Goal: Task Accomplishment & Management: Complete application form

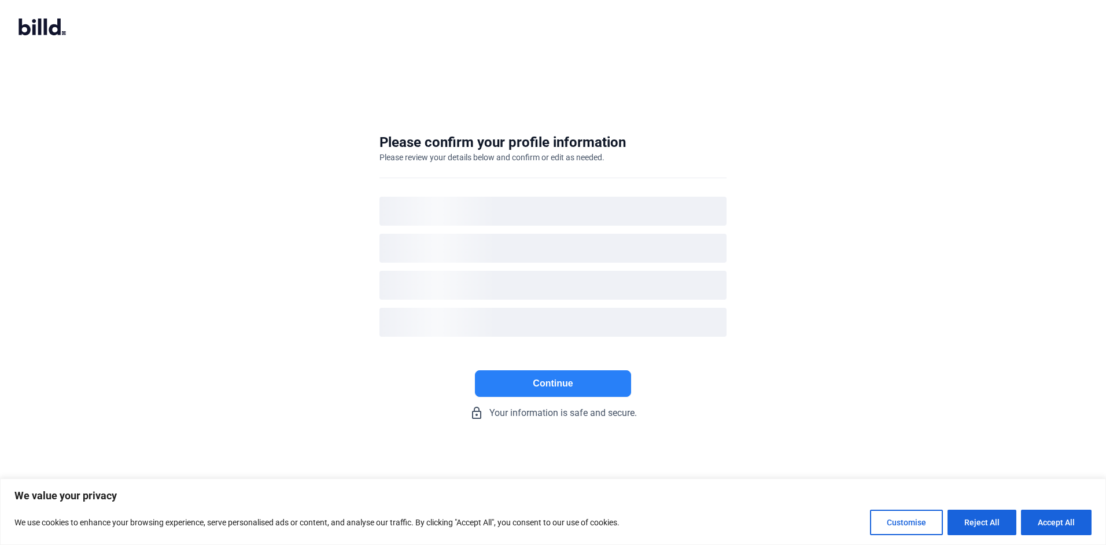
click at [1061, 519] on button "Accept All" at bounding box center [1056, 521] width 71 height 25
checkbox input "true"
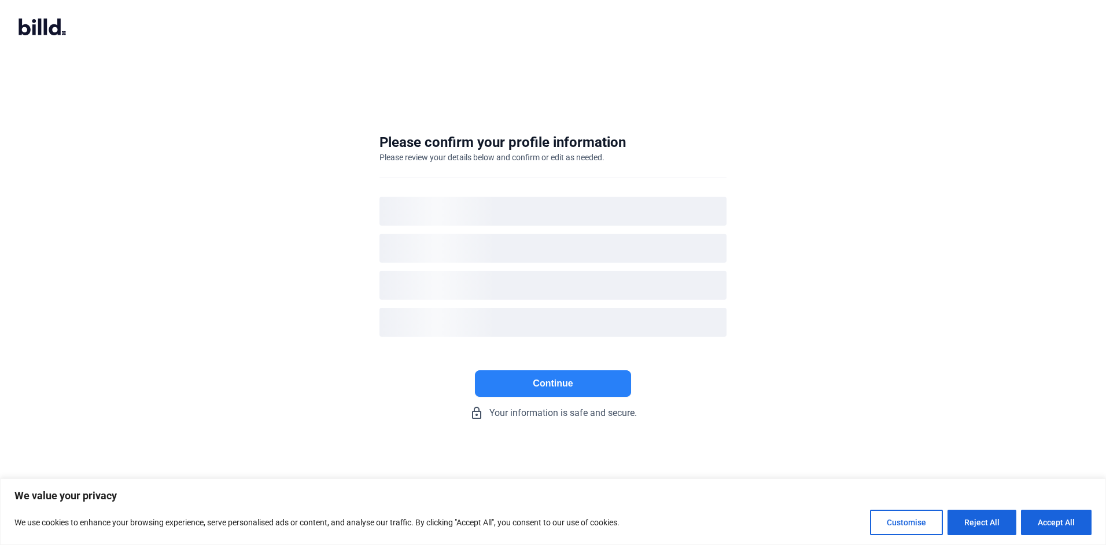
checkbox input "true"
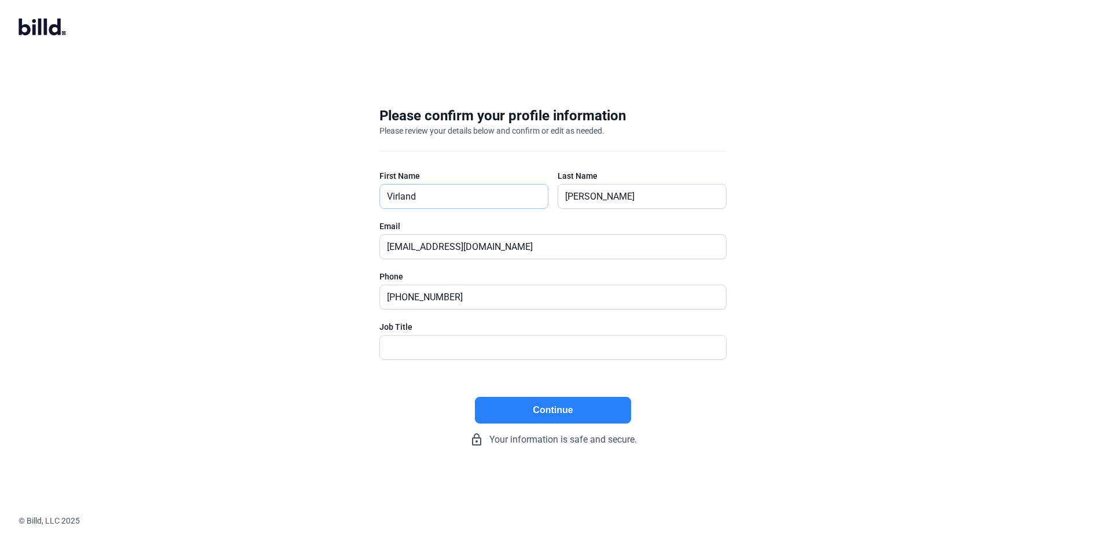
drag, startPoint x: 417, startPoint y: 194, endPoint x: 371, endPoint y: 194, distance: 46.3
click at [371, 194] on div "Please confirm your profile information Please review your details below and co…" at bounding box center [553, 276] width 384 height 377
type input "[PERSON_NAME]"
type input "[EMAIL_ADDRESS][DOMAIN_NAME]"
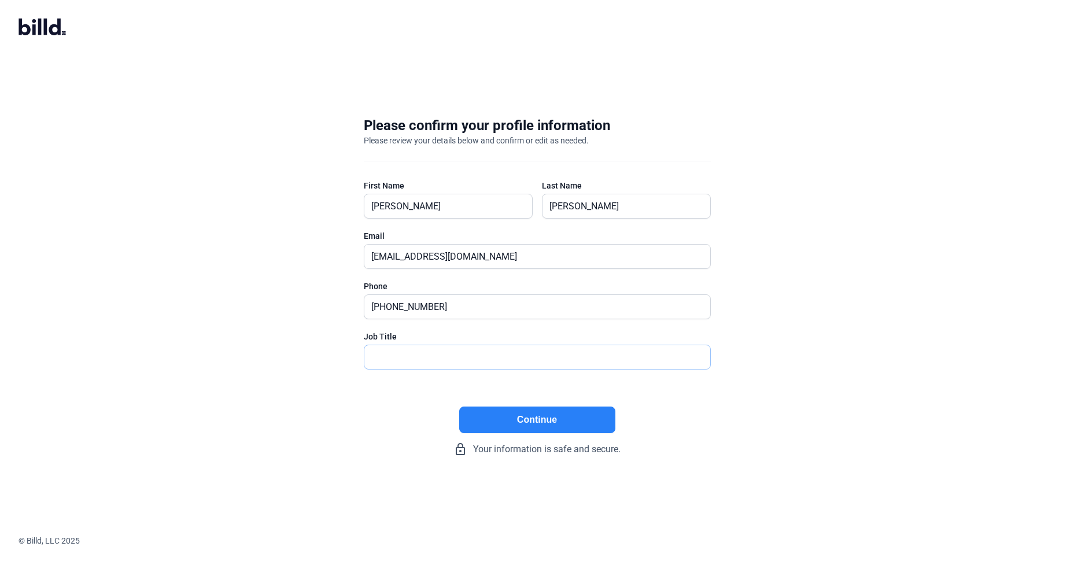
click at [382, 356] on input "text" at bounding box center [530, 357] width 333 height 24
type input "CEO/Owner"
click at [526, 415] on button "Continue" at bounding box center [537, 420] width 156 height 27
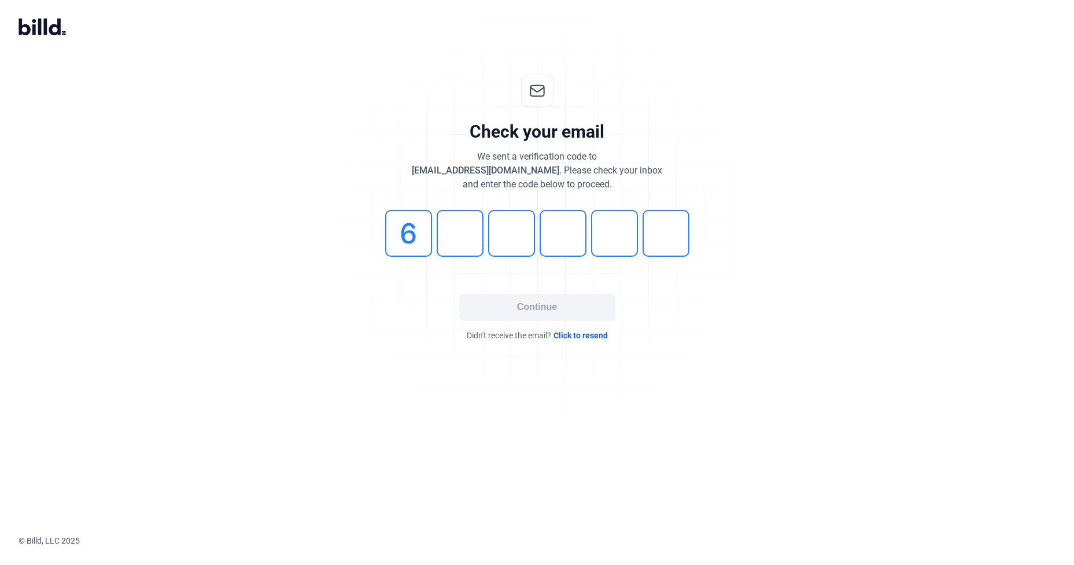
type input "6"
type input "3"
type input "4"
type input "3"
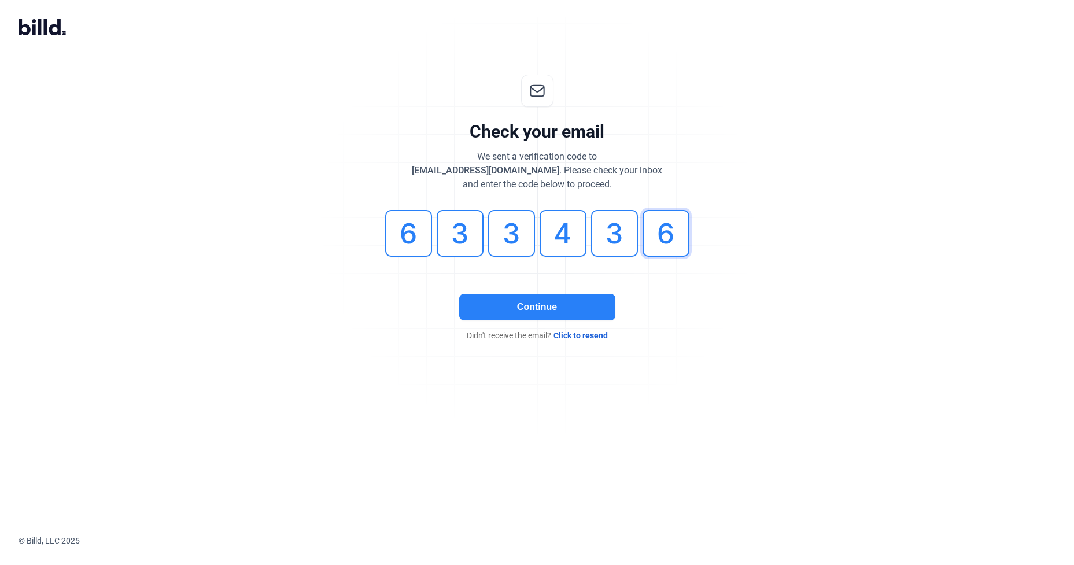
type input "6"
click at [574, 299] on button "Continue" at bounding box center [537, 307] width 156 height 27
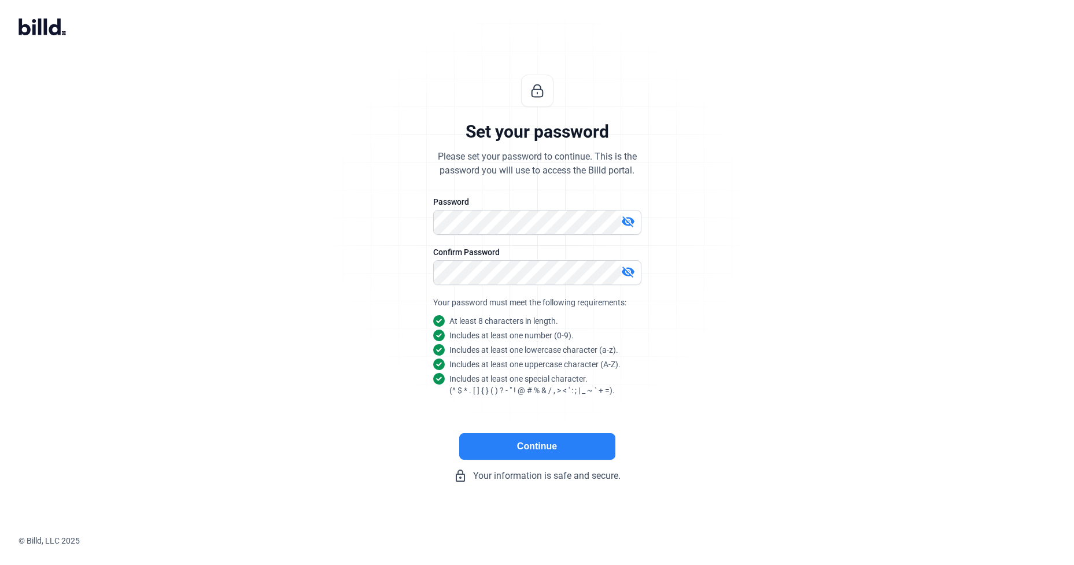
click at [563, 444] on button "Continue" at bounding box center [537, 446] width 156 height 27
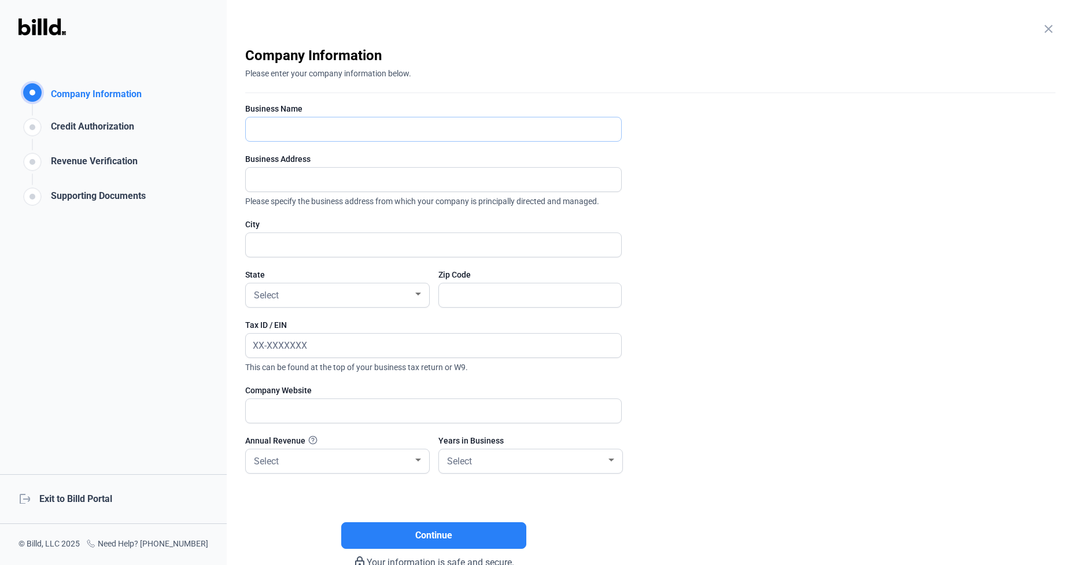
click at [265, 132] on input "text" at bounding box center [433, 129] width 375 height 24
type input "ApplianceSmart Contracting Inc."
type input "[STREET_ADDRESS]"
type input "[GEOGRAPHIC_DATA]"
click at [416, 292] on div at bounding box center [418, 294] width 10 height 9
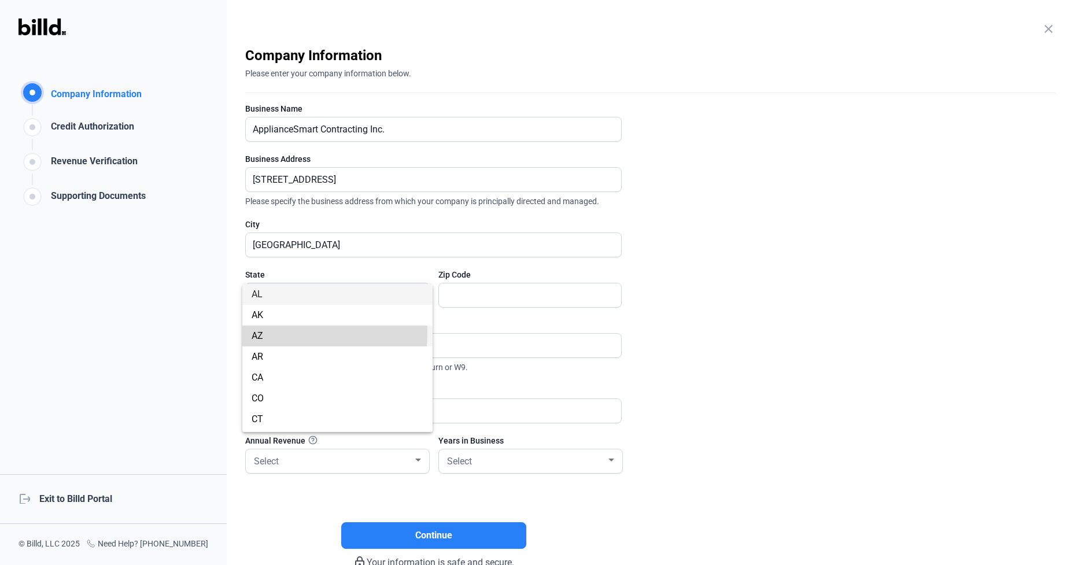
click at [259, 333] on span "AZ" at bounding box center [258, 335] width 12 height 11
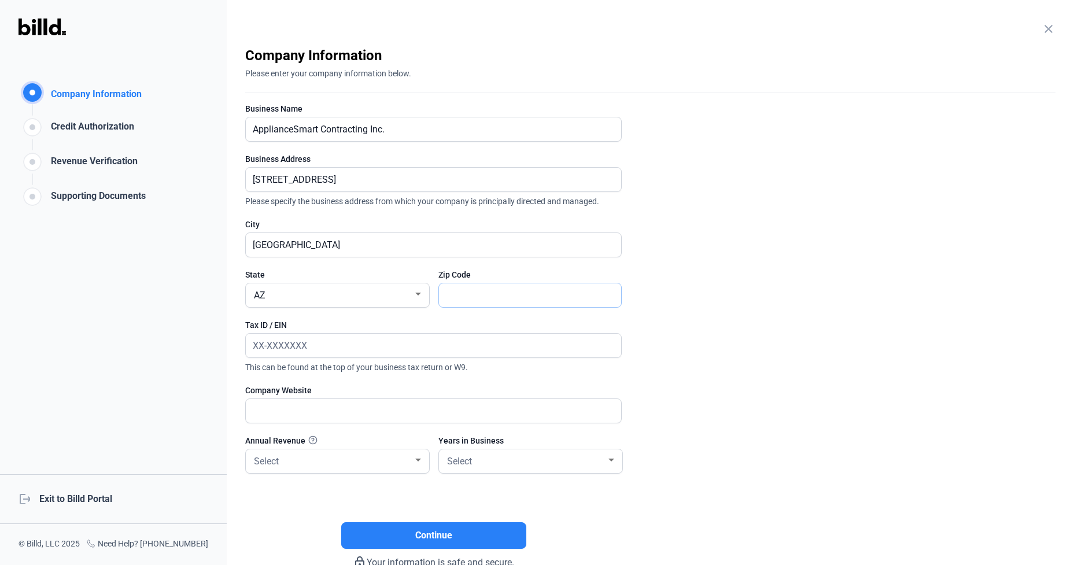
click at [456, 294] on input "text" at bounding box center [524, 295] width 170 height 24
type input "85704"
click at [253, 342] on input "text" at bounding box center [427, 346] width 363 height 24
type input "[US_EMPLOYER_IDENTIFICATION_NUMBER]"
click at [254, 408] on input "text" at bounding box center [433, 411] width 375 height 24
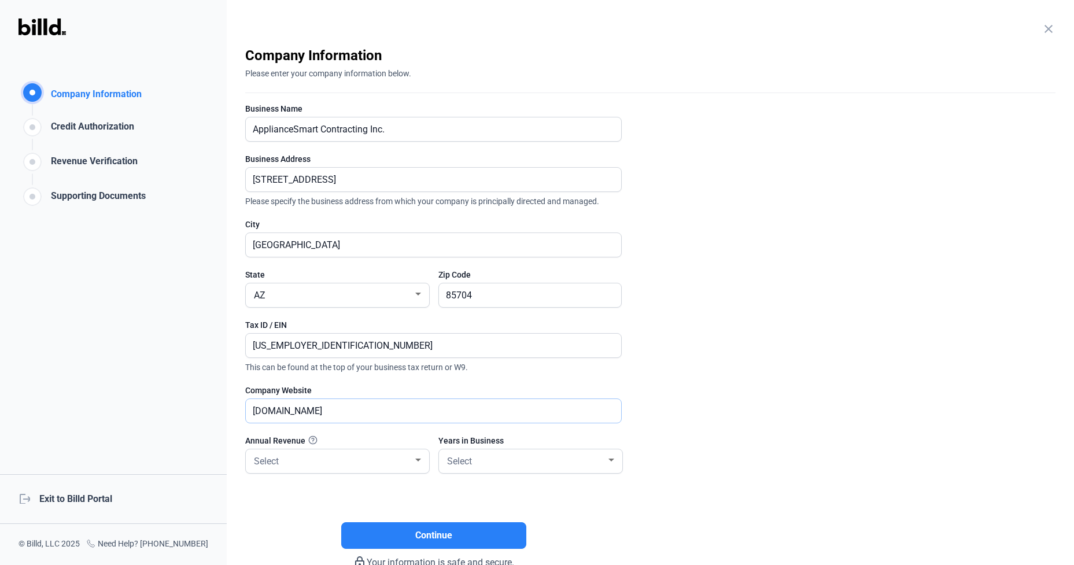
type input "[DOMAIN_NAME]"
click at [418, 457] on div at bounding box center [418, 460] width 10 height 9
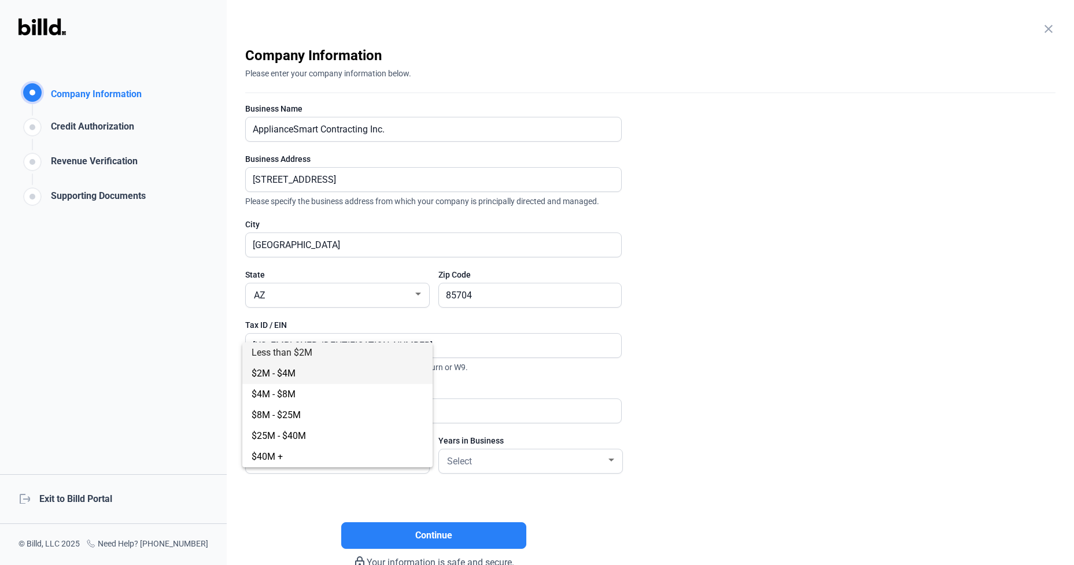
click at [282, 367] on span "$2M - $4M" at bounding box center [338, 373] width 172 height 21
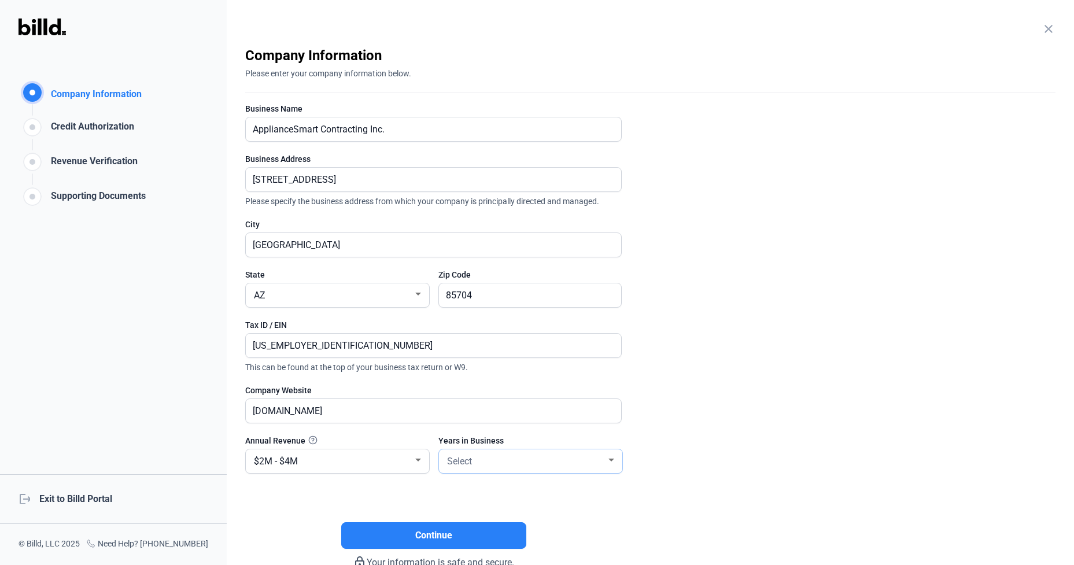
click at [612, 459] on div at bounding box center [611, 460] width 6 height 3
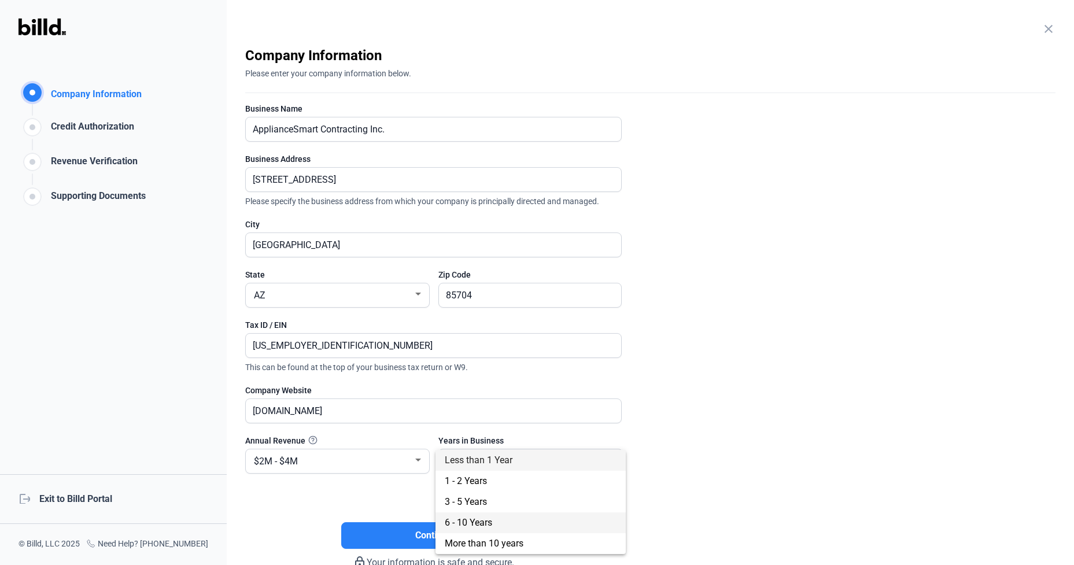
click at [479, 518] on span "6 - 10 Years" at bounding box center [468, 522] width 47 height 11
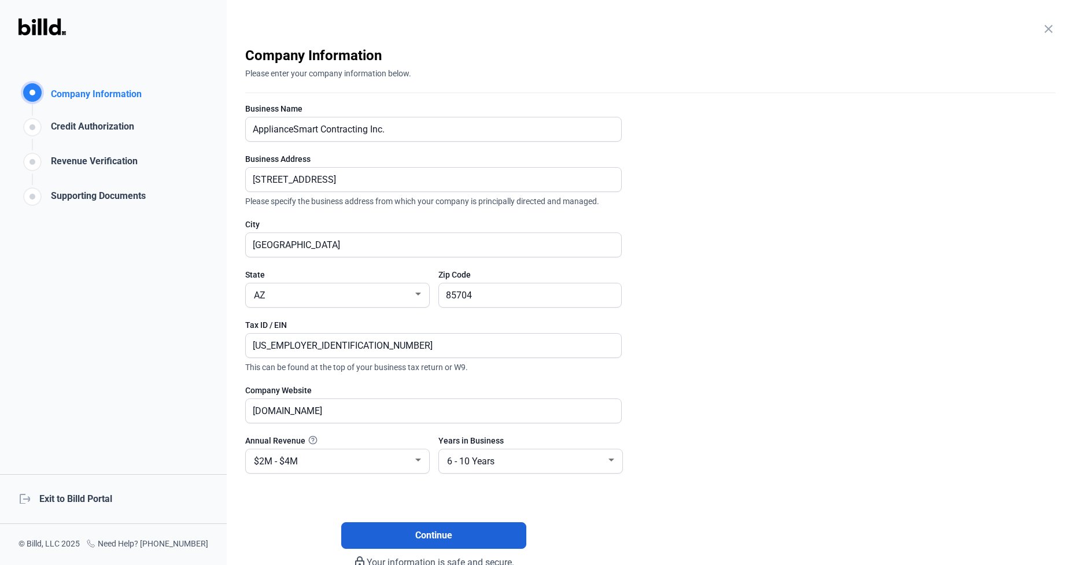
click at [479, 526] on button "Continue" at bounding box center [433, 535] width 185 height 27
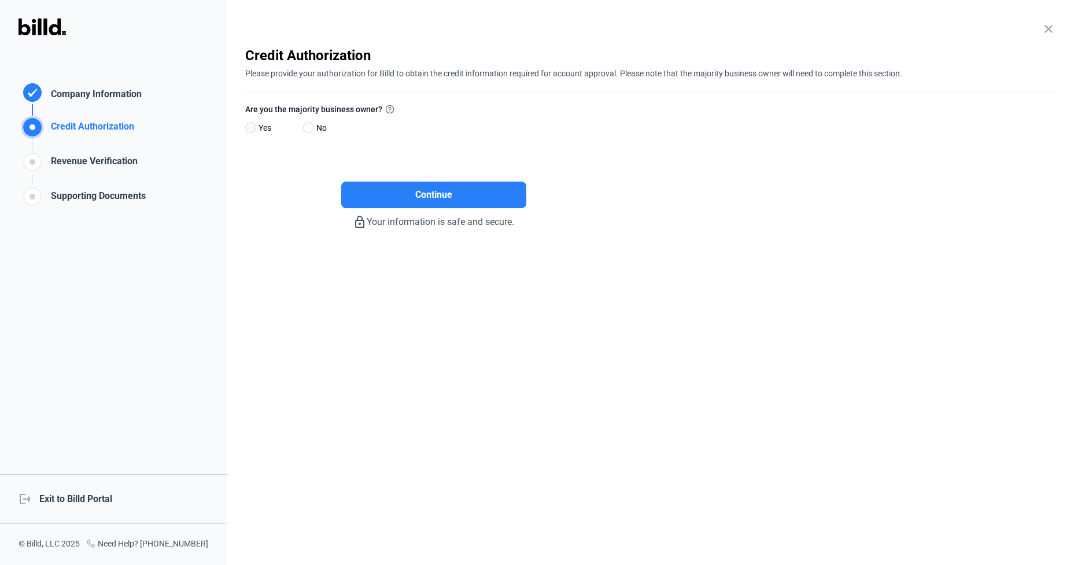
click at [251, 124] on span at bounding box center [250, 127] width 11 height 11
click at [251, 124] on input "Yes" at bounding box center [249, 128] width 9 height 9
radio input "true"
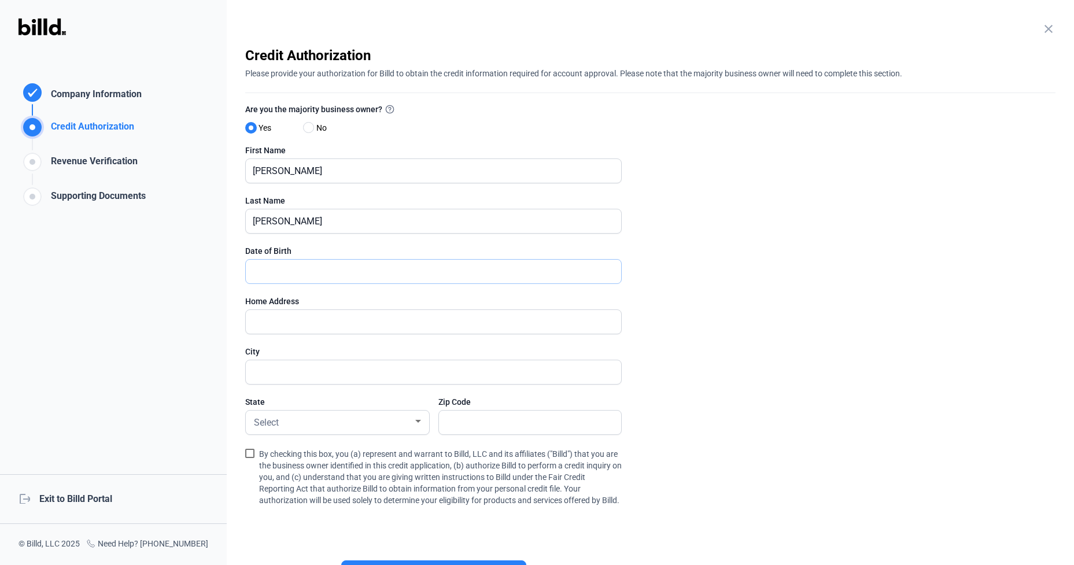
click at [254, 272] on input "text" at bounding box center [427, 272] width 363 height 24
type input "[DATE]"
type input "[STREET_ADDRESS]"
type input "[PERSON_NAME]"
click at [416, 421] on div at bounding box center [418, 421] width 6 height 3
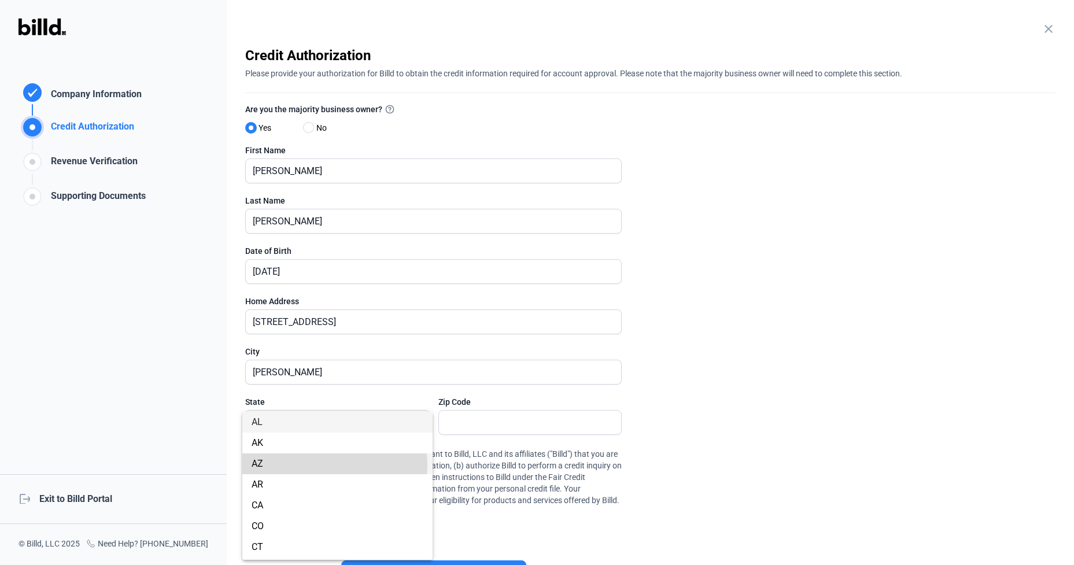
click at [313, 465] on span "AZ" at bounding box center [338, 463] width 172 height 21
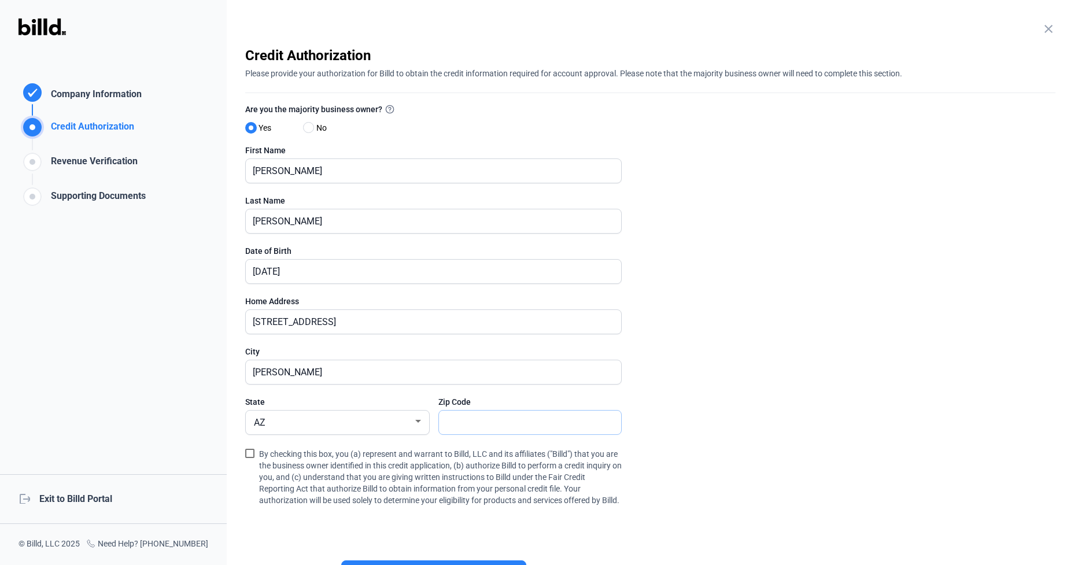
click at [492, 422] on input "text" at bounding box center [530, 423] width 182 height 24
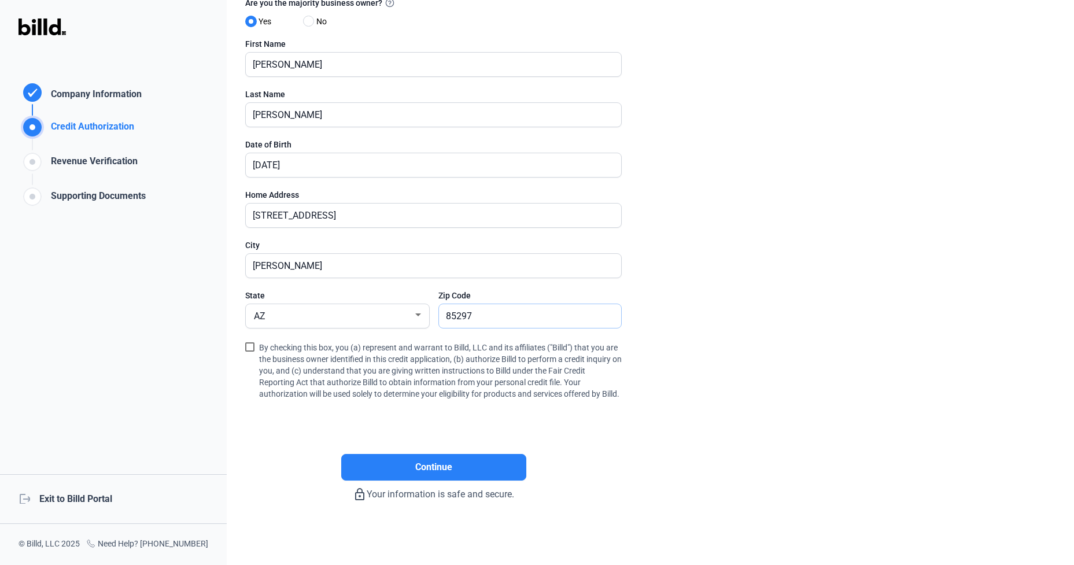
scroll to position [116, 0]
type input "85297"
click at [252, 342] on span at bounding box center [249, 346] width 9 height 9
click at [0, 0] on input "By checking this box, you (a) represent and warrant to Billd, LLC and its affil…" at bounding box center [0, 0] width 0 height 0
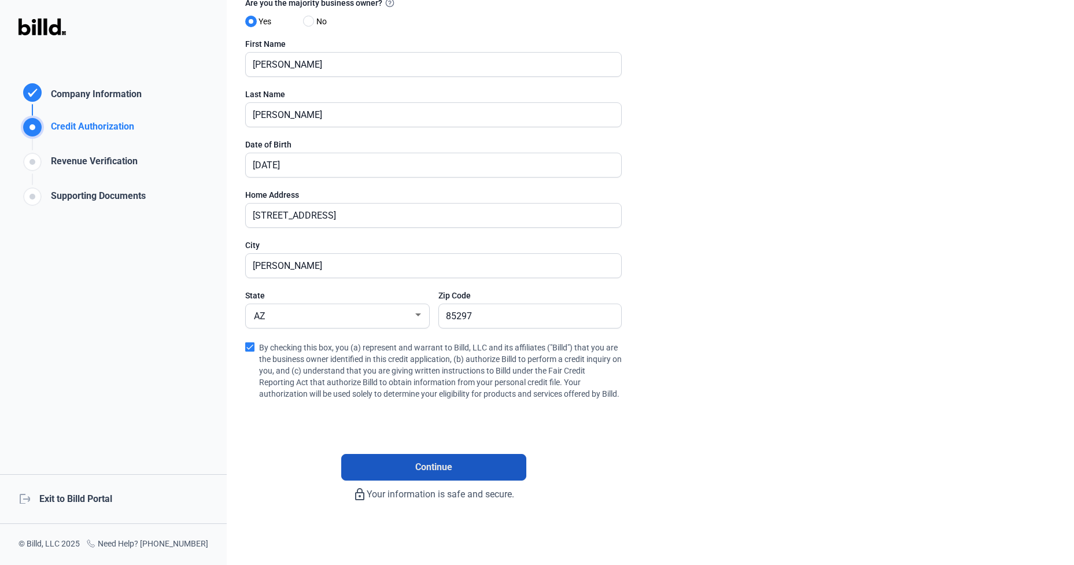
click at [422, 463] on span "Continue" at bounding box center [433, 467] width 37 height 14
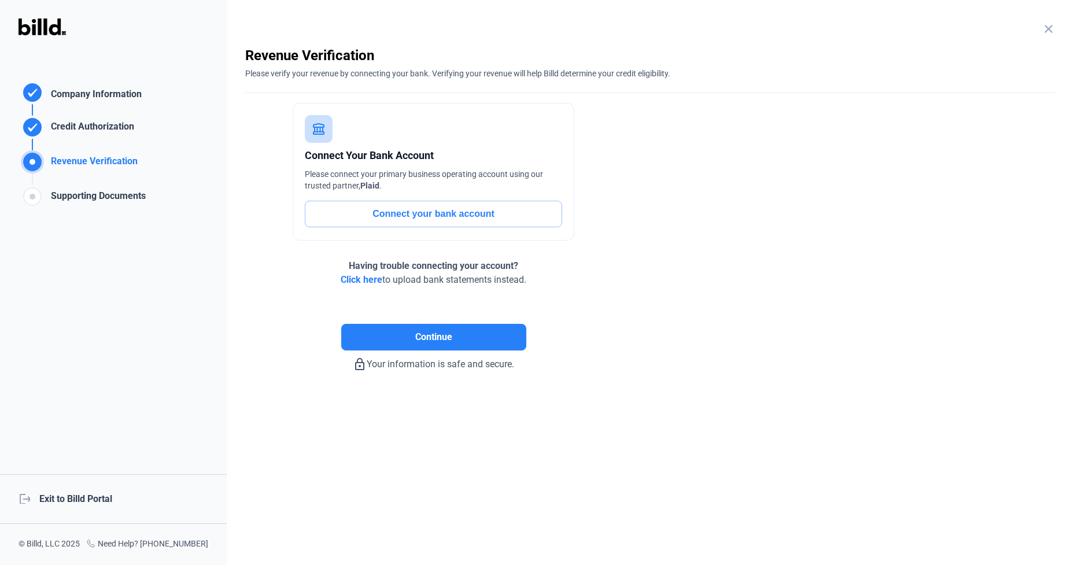
scroll to position [0, 0]
click at [39, 494] on div "logout Exit to Billd Portal" at bounding box center [113, 499] width 227 height 50
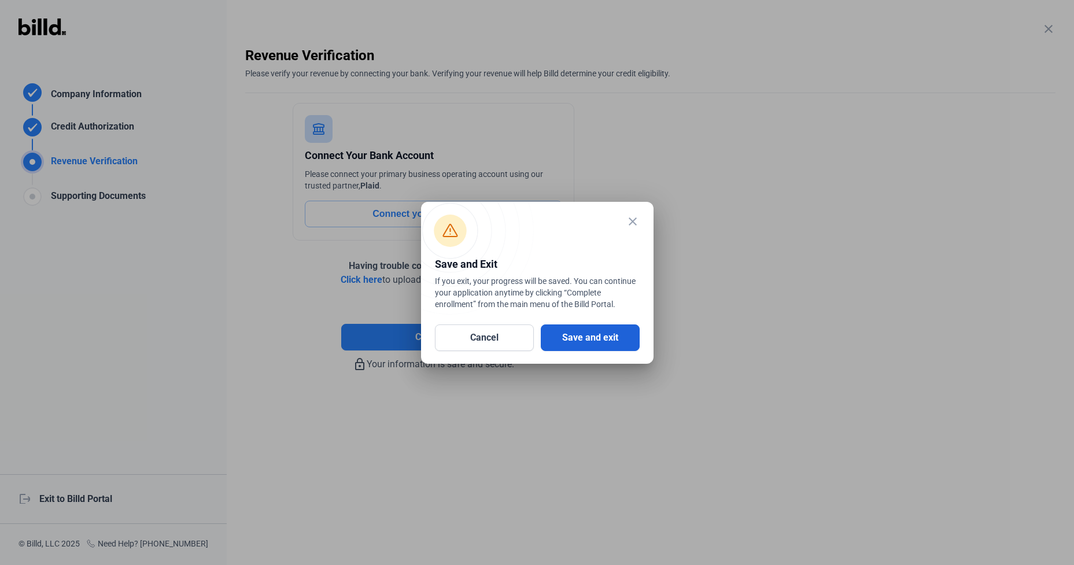
click at [579, 335] on button "Save and exit" at bounding box center [590, 337] width 99 height 27
